Goal: Task Accomplishment & Management: Manage account settings

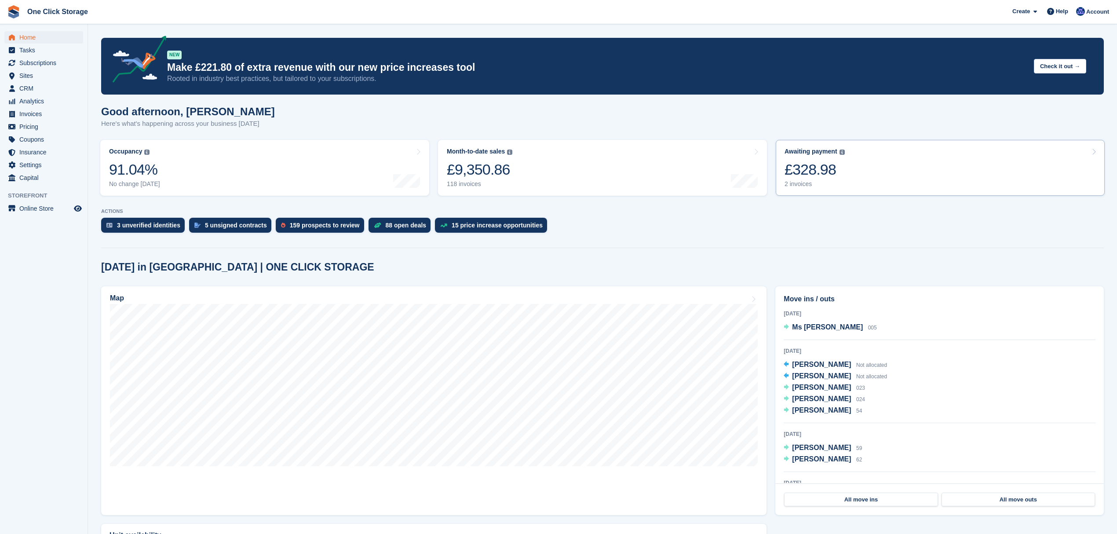
click at [901, 174] on link "Awaiting payment The total outstanding balance on all open invoices. £328.98 2 …" at bounding box center [939, 168] width 329 height 56
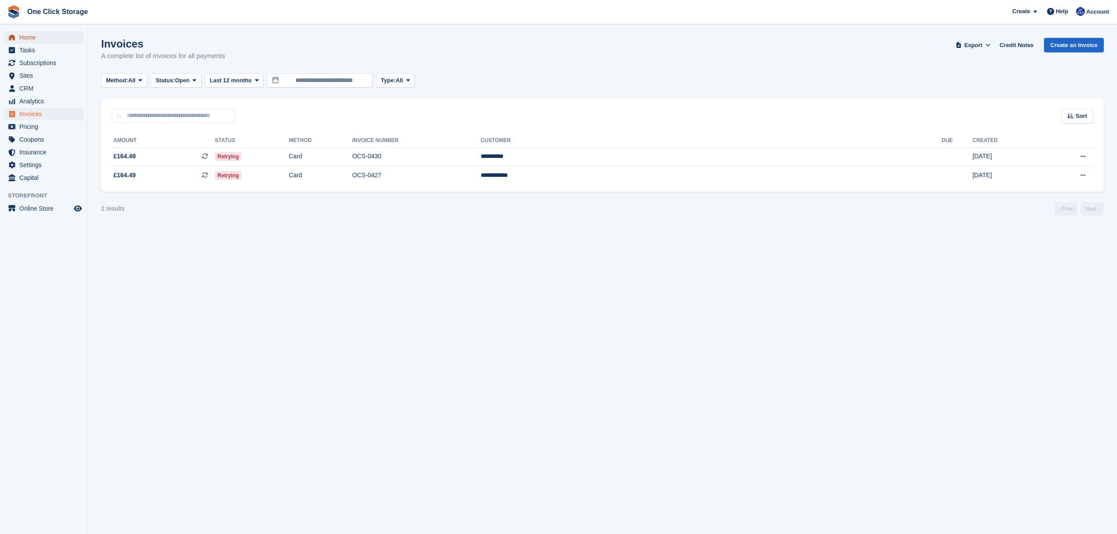
click at [26, 40] on span "Home" at bounding box center [45, 37] width 53 height 12
